Goal: Information Seeking & Learning: Compare options

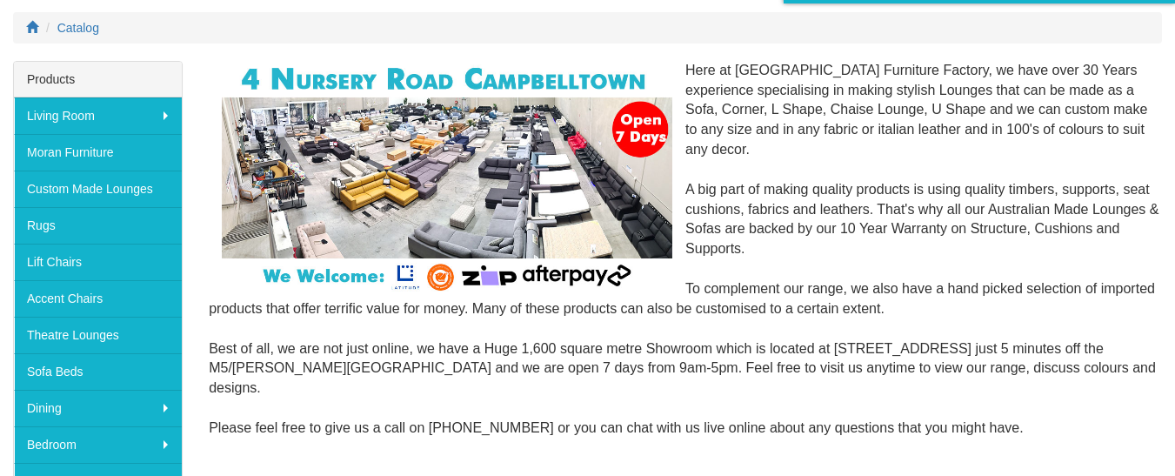
scroll to position [222, 0]
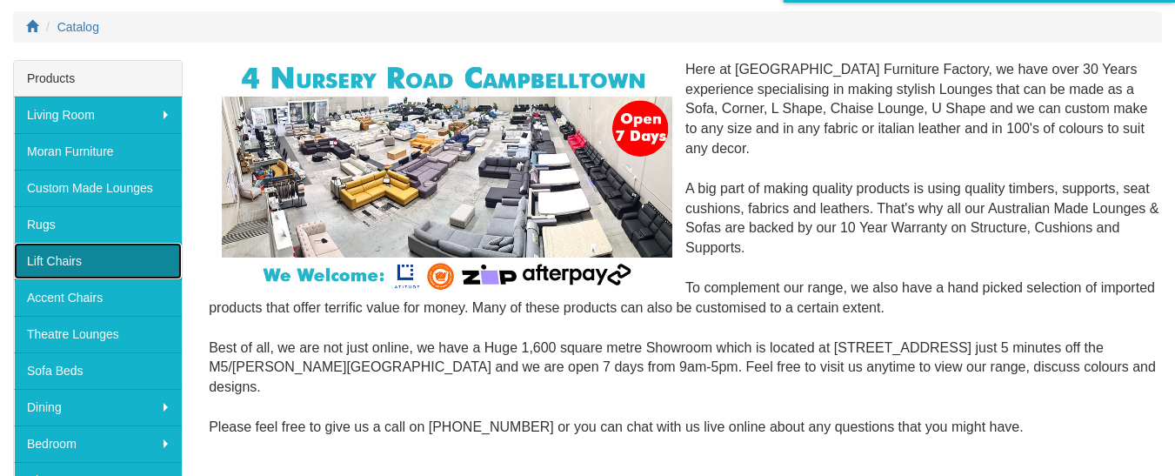
click at [57, 261] on link "Lift Chairs" at bounding box center [98, 261] width 168 height 37
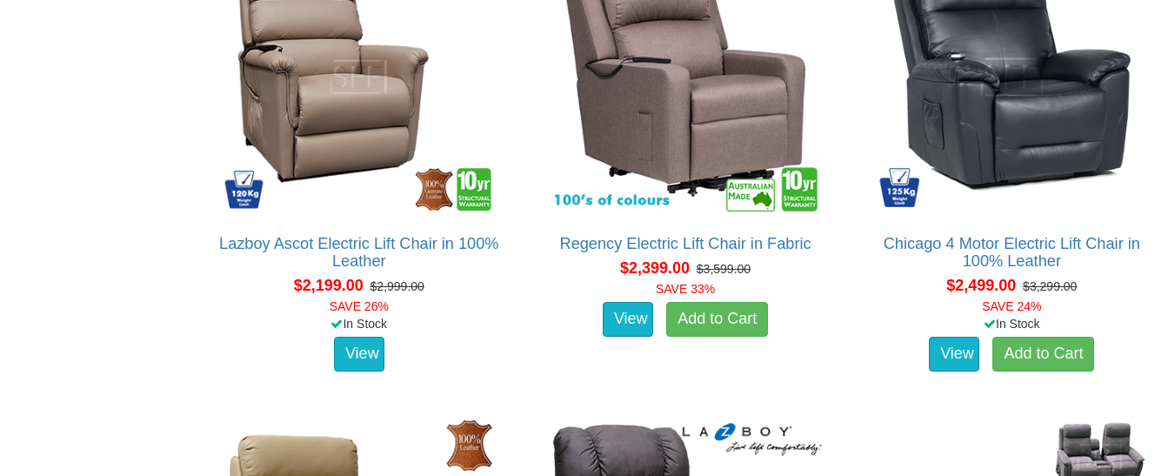
scroll to position [3145, 0]
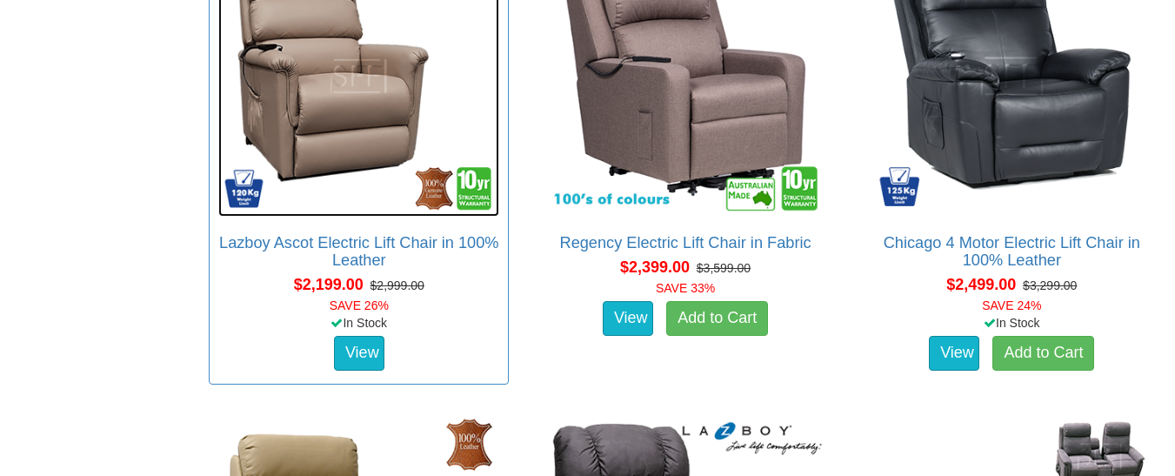
click at [303, 105] on img at bounding box center [358, 76] width 281 height 281
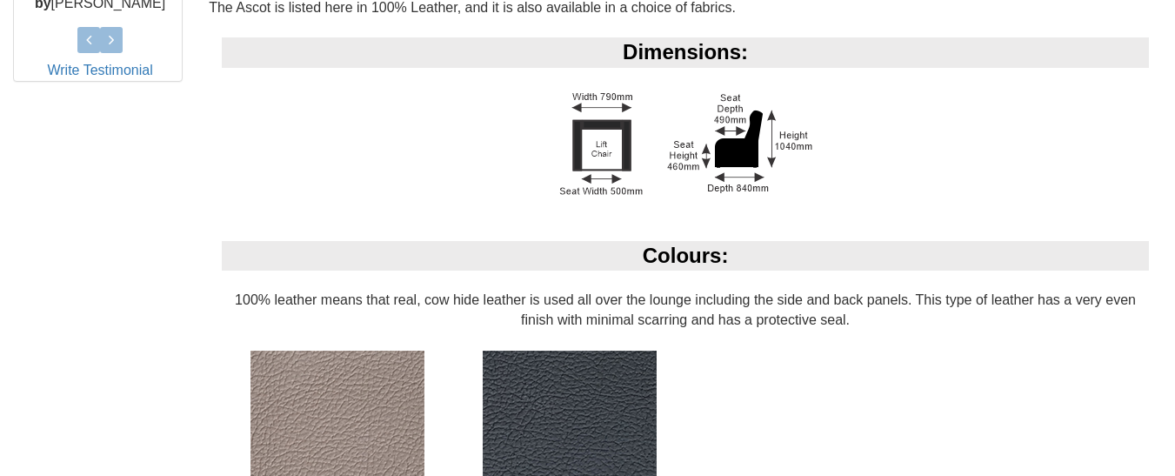
scroll to position [944, 0]
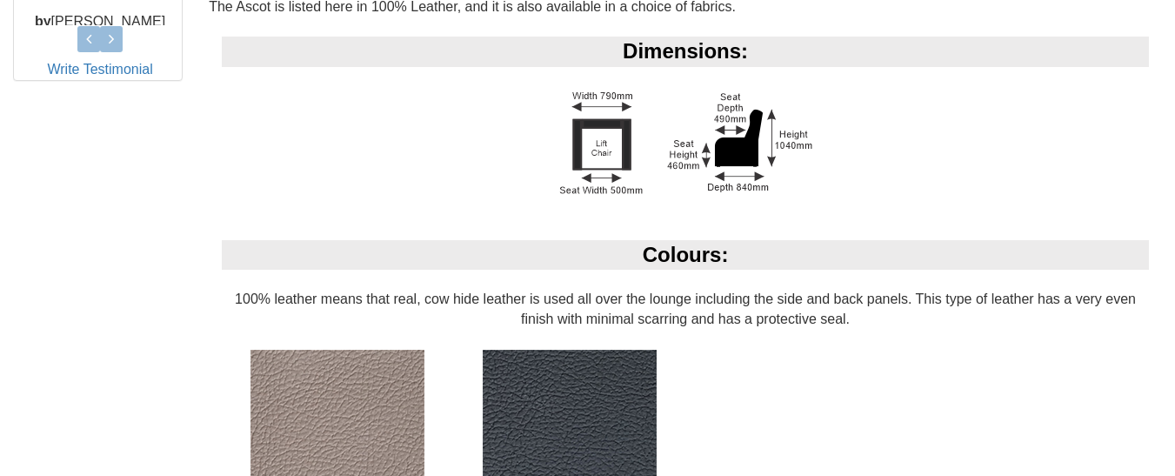
click at [789, 255] on div "Colours:" at bounding box center [685, 255] width 927 height 30
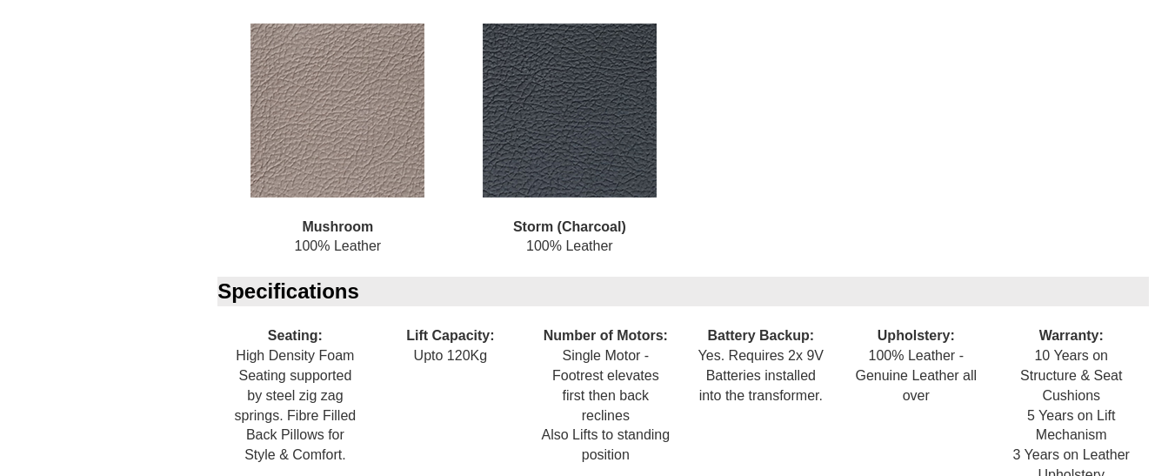
scroll to position [1271, 0]
click at [354, 125] on img at bounding box center [337, 110] width 174 height 174
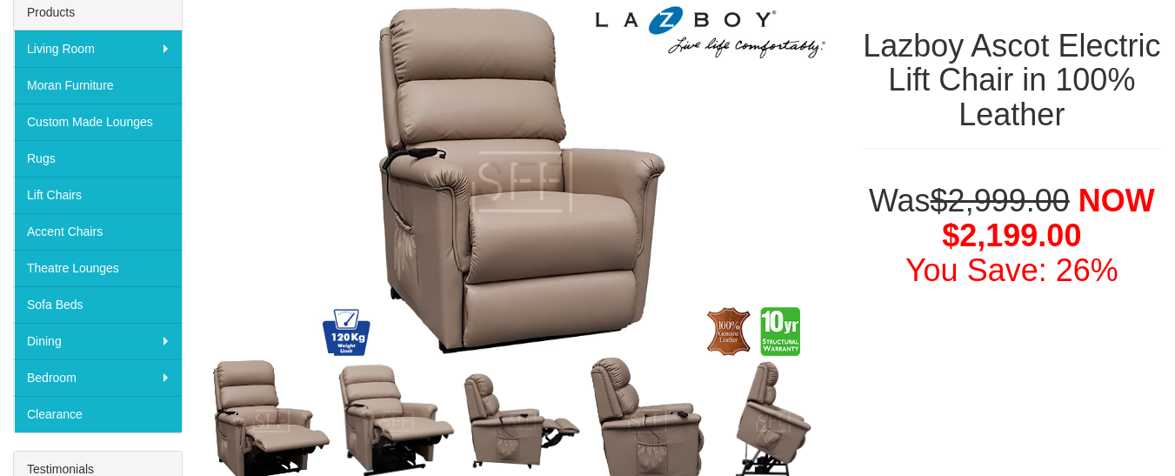
scroll to position [287, 0]
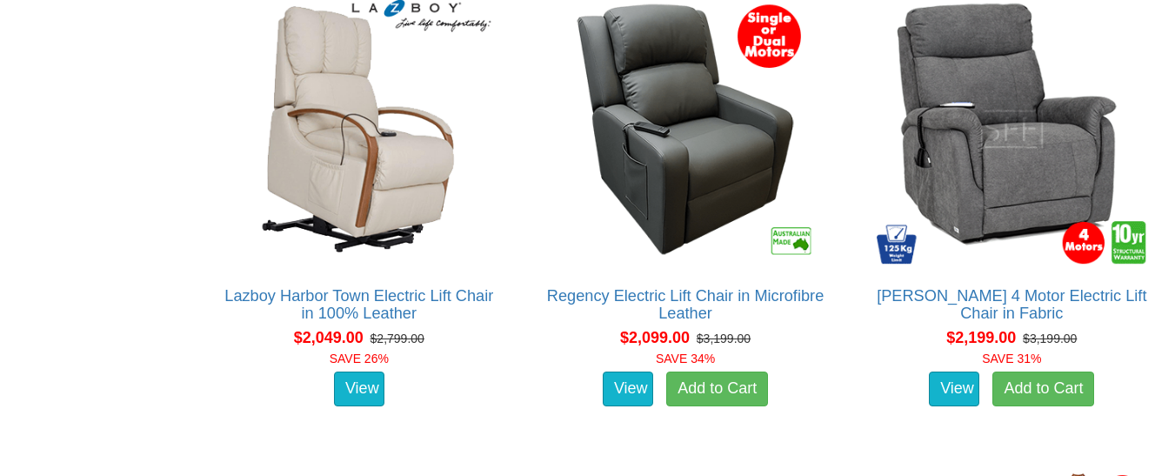
scroll to position [2617, 0]
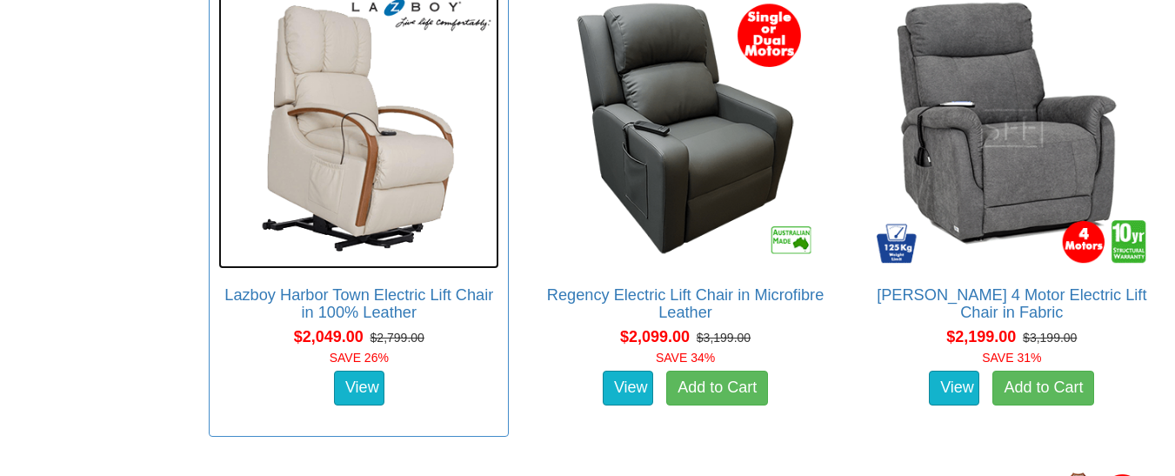
click at [412, 192] on img at bounding box center [358, 128] width 281 height 281
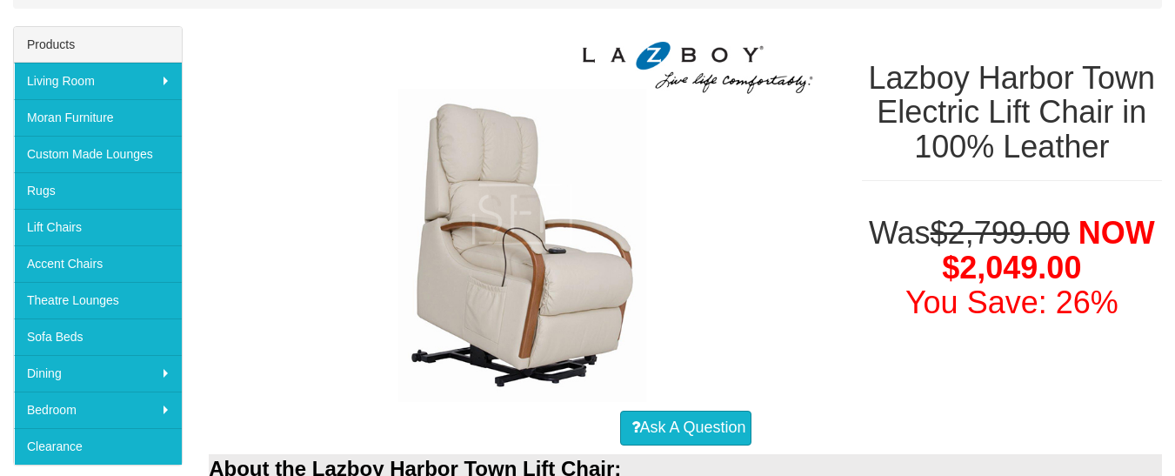
scroll to position [243, 0]
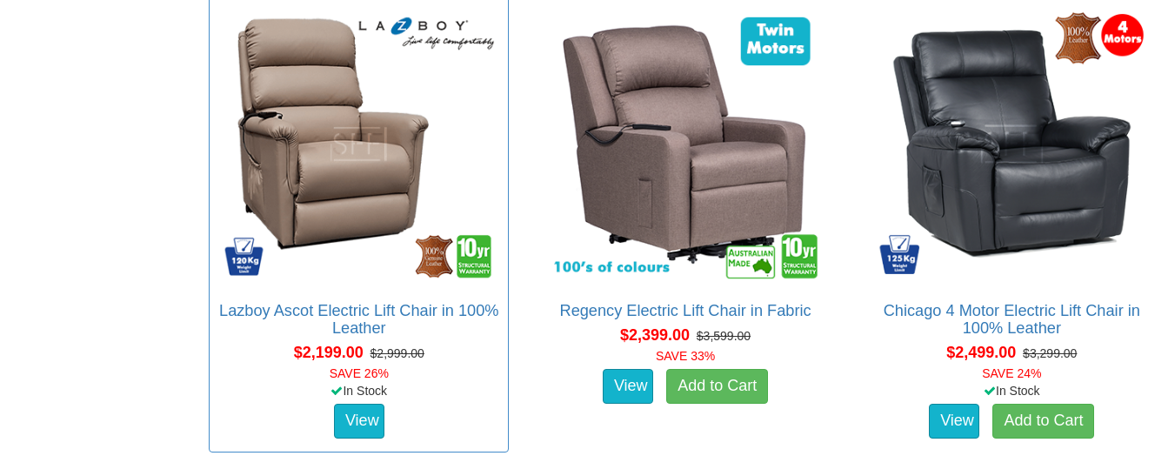
scroll to position [3075, 0]
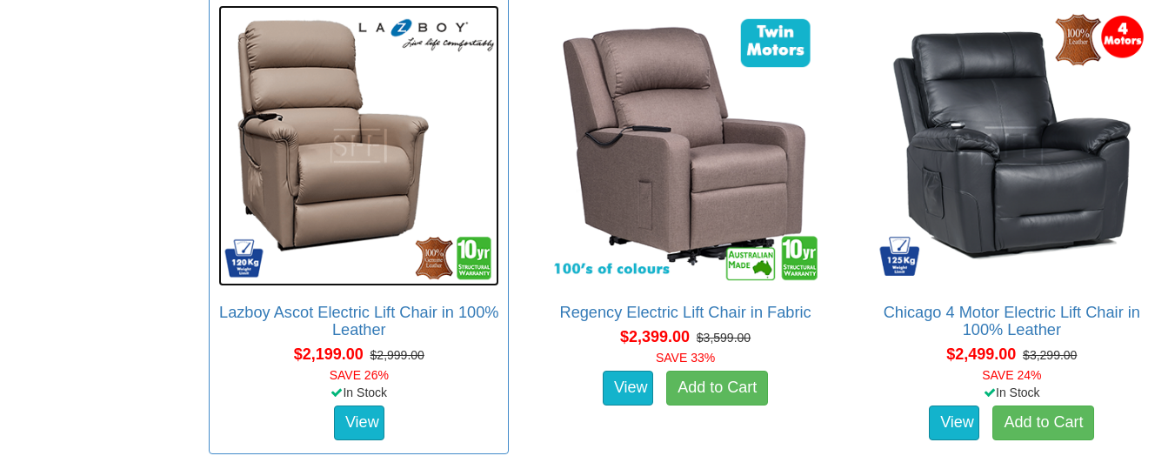
click at [353, 198] on img at bounding box center [358, 145] width 281 height 281
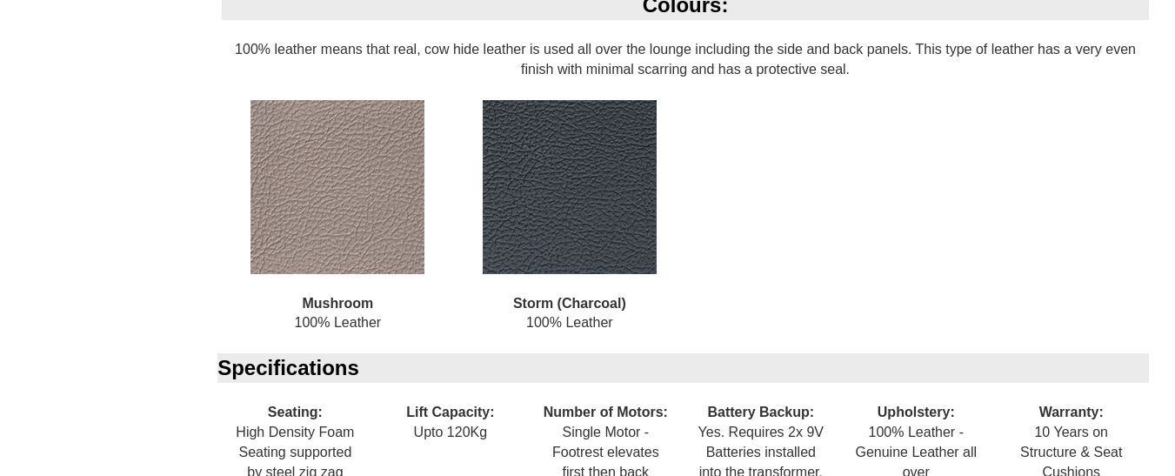
scroll to position [1130, 0]
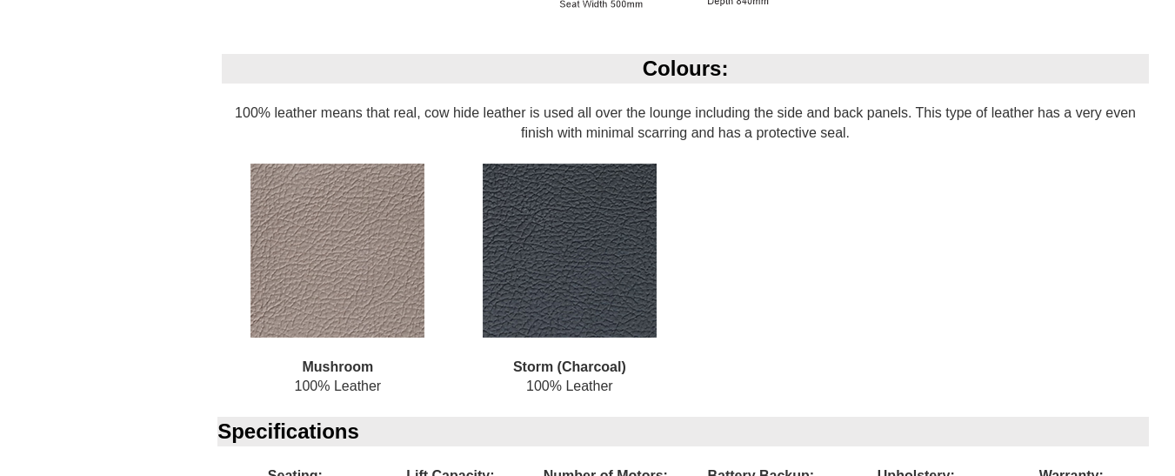
click at [584, 257] on img at bounding box center [570, 250] width 174 height 174
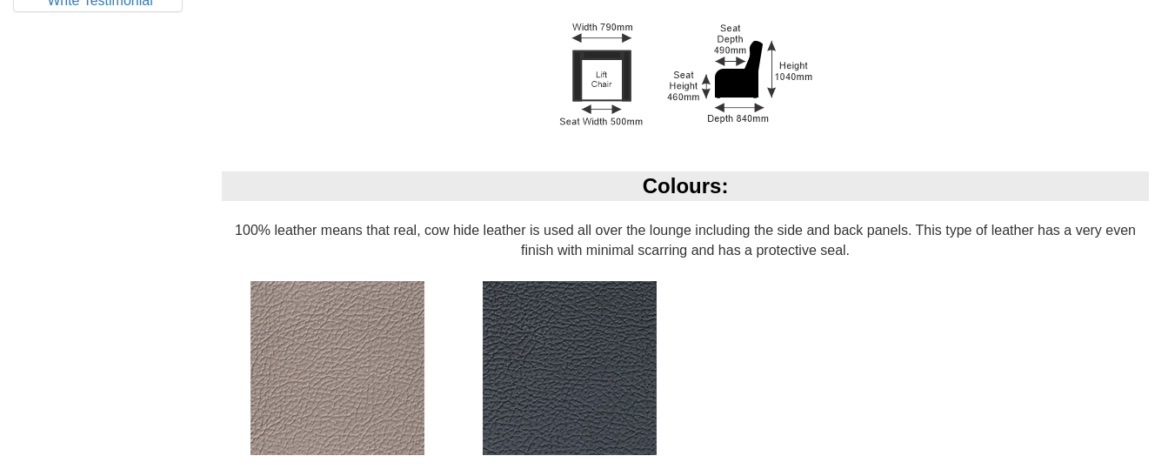
scroll to position [1010, 0]
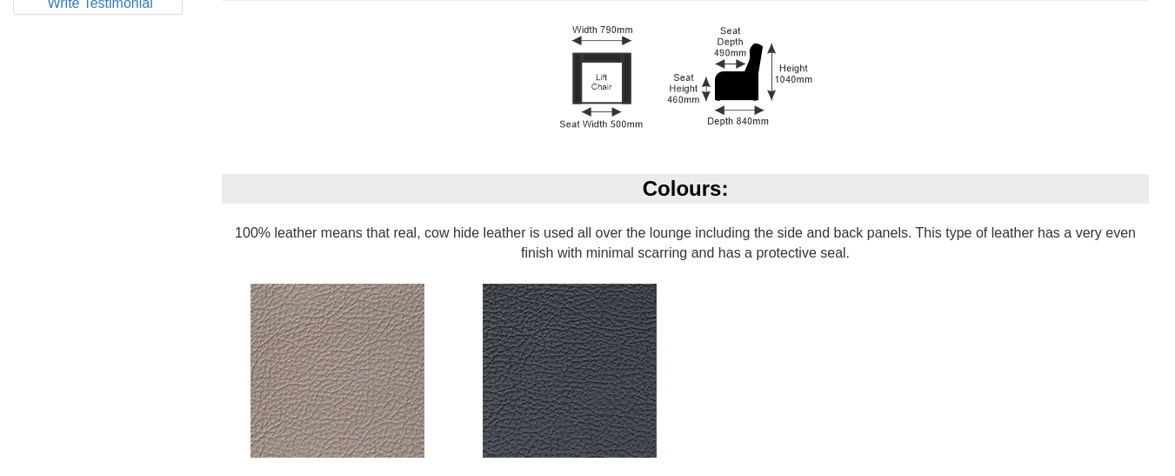
click at [308, 384] on img at bounding box center [337, 370] width 174 height 174
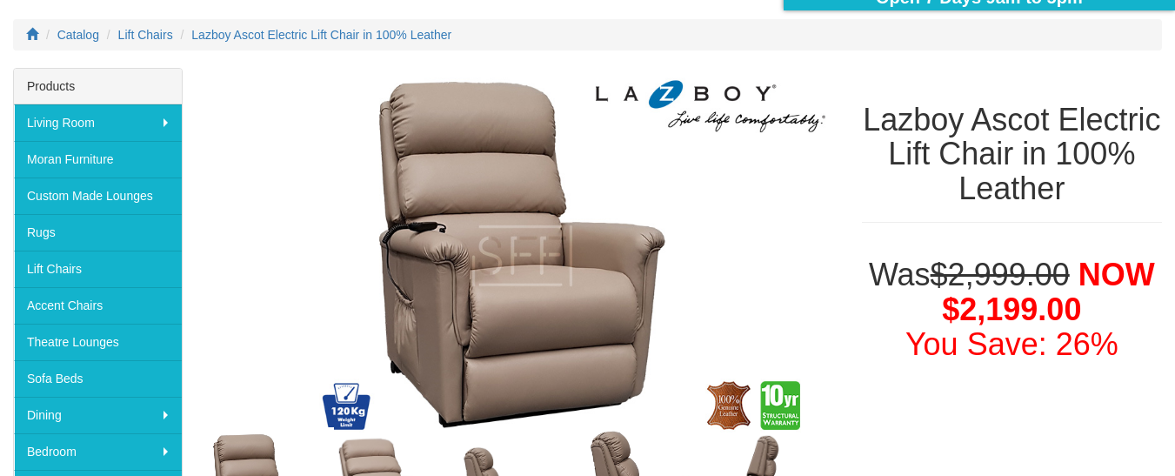
scroll to position [214, 0]
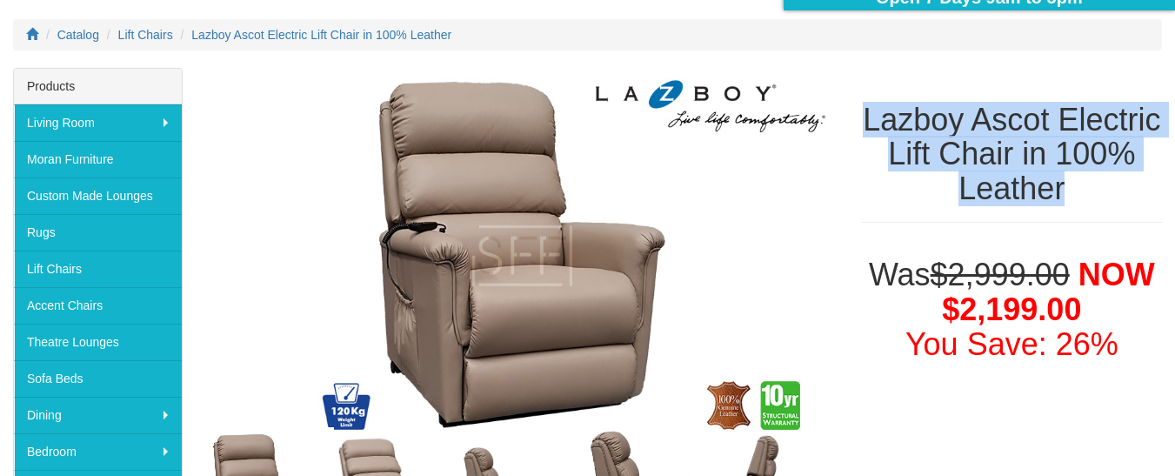
drag, startPoint x: 855, startPoint y: 127, endPoint x: 1144, endPoint y: 185, distance: 295.4
click at [1144, 185] on div "Lazboy Ascot Electric Lift Chair in 100% Leather" at bounding box center [1012, 154] width 326 height 173
copy h1 "Lazboy Ascot Electric Lift Chair in 100% Leather"
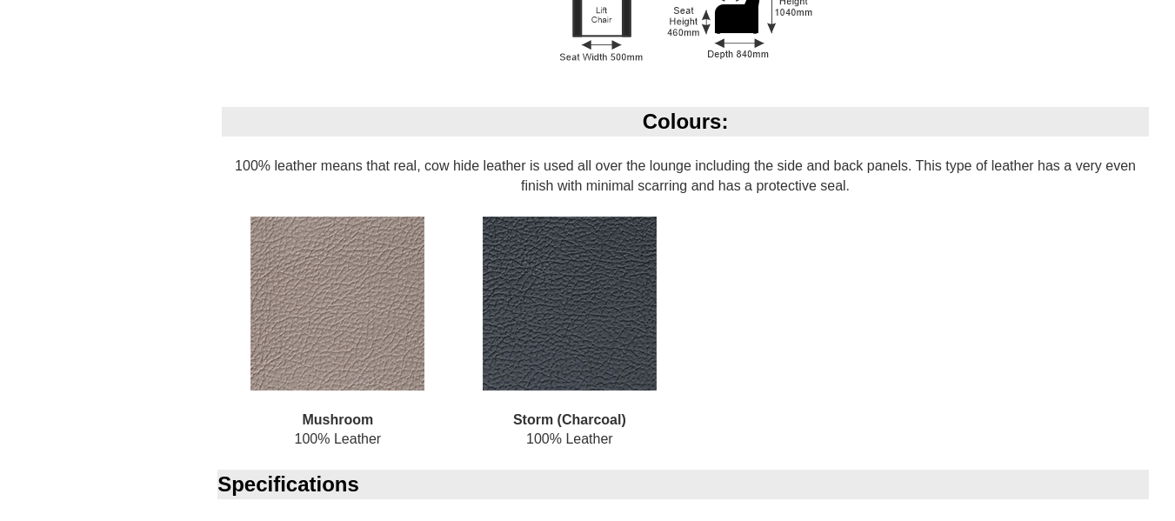
scroll to position [1077, 0]
click at [324, 290] on img at bounding box center [337, 303] width 174 height 174
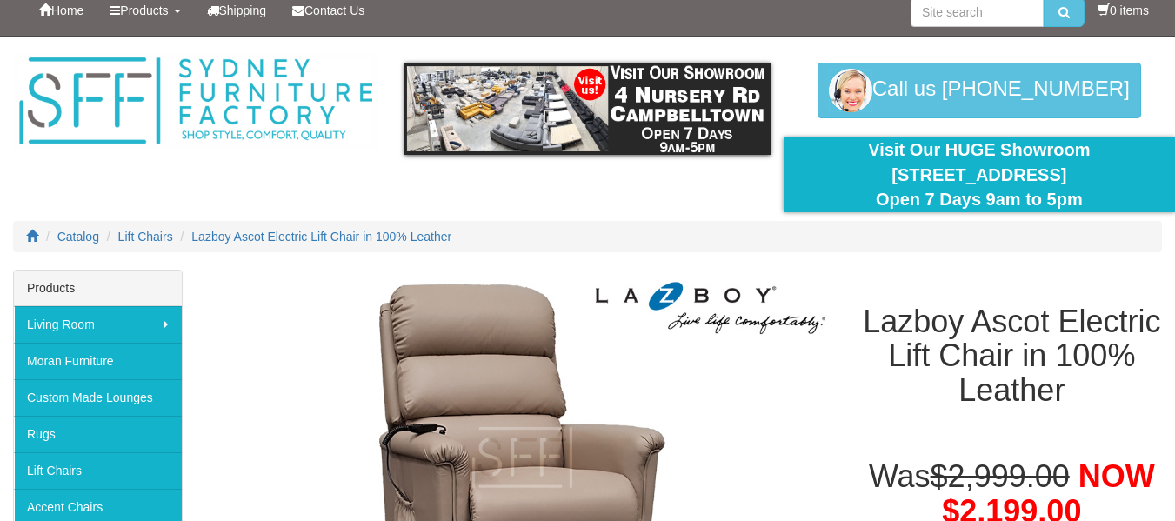
scroll to position [0, 0]
